Goal: Information Seeking & Learning: Learn about a topic

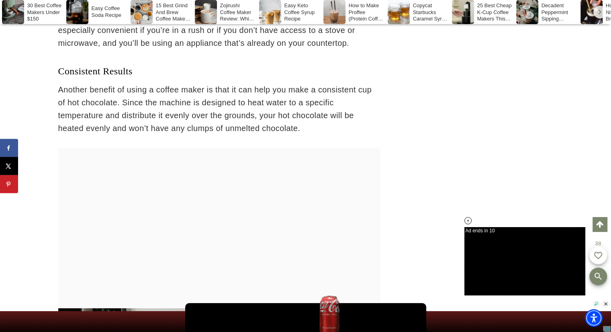
scroll to position [2588, 0]
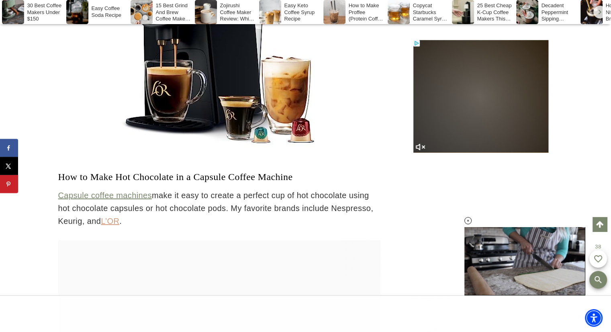
click at [112, 225] on link "L’OR" at bounding box center [110, 220] width 18 height 9
